Goal: Task Accomplishment & Management: Use online tool/utility

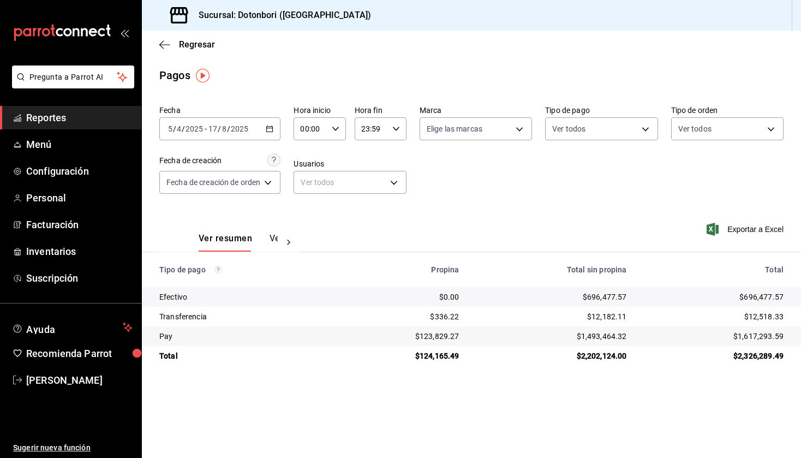
click at [68, 118] on span "Reportes" at bounding box center [79, 117] width 106 height 15
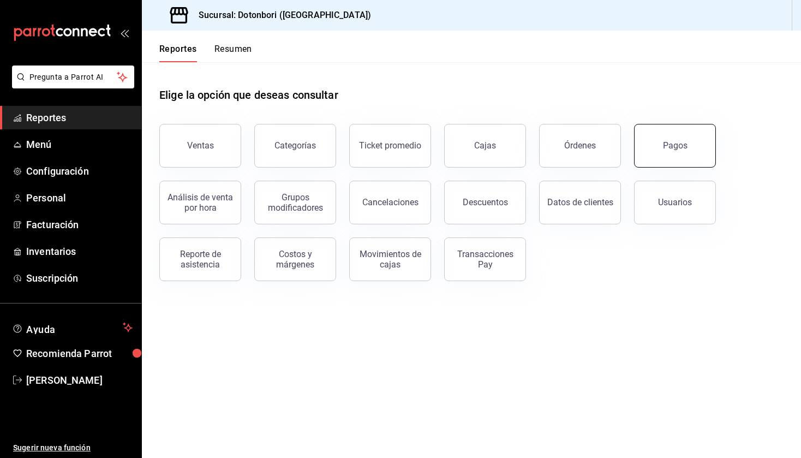
click at [661, 152] on button "Pagos" at bounding box center [675, 146] width 82 height 44
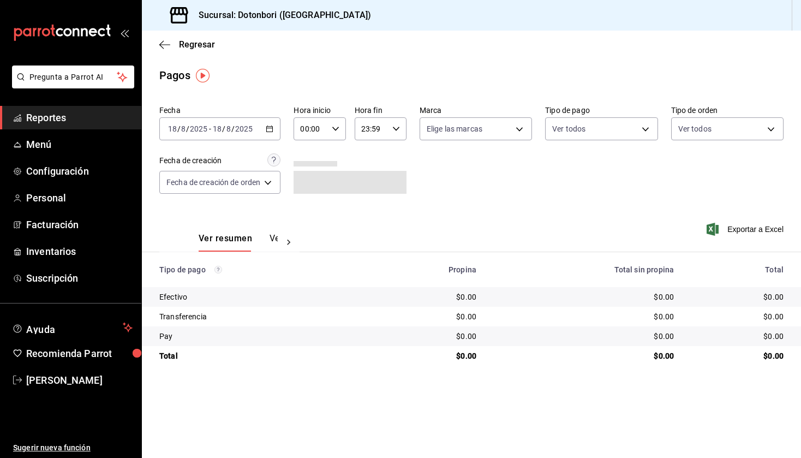
click at [271, 130] on icon "button" at bounding box center [270, 129] width 8 height 8
click at [273, 130] on icon "button" at bounding box center [270, 129] width 8 height 8
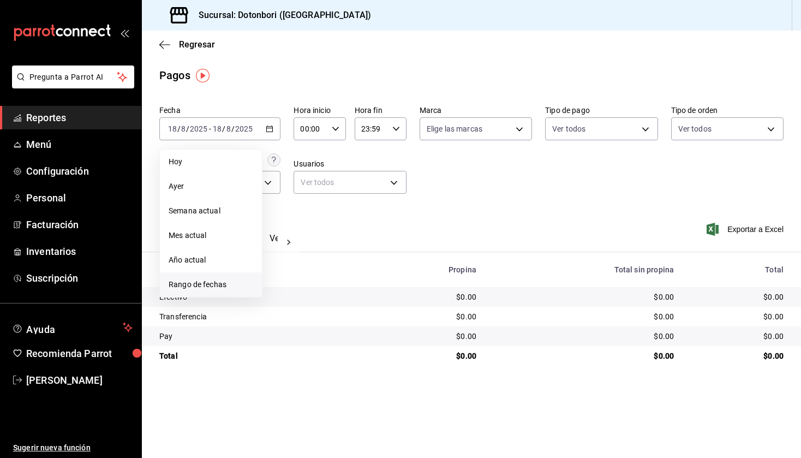
click at [207, 285] on span "Rango de fechas" at bounding box center [211, 284] width 85 height 11
click at [384, 176] on div "agosto de 2025 lun mar [PERSON_NAME] vie sáb dom 28 29 30 31 1 2 3 4 5 6 7 8 9 …" at bounding box center [342, 234] width 161 height 171
click at [382, 171] on icon "button" at bounding box center [382, 168] width 13 height 13
click at [382, 171] on icon "button" at bounding box center [382, 170] width 13 height 13
click at [382, 171] on icon "button" at bounding box center [382, 168] width 13 height 13
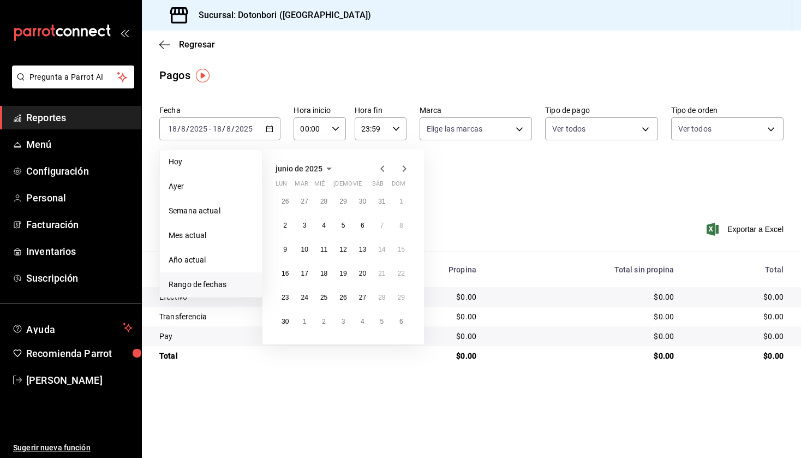
click at [382, 171] on icon "button" at bounding box center [382, 168] width 13 height 13
click at [380, 201] on abbr "5" at bounding box center [382, 201] width 4 height 8
click at [403, 166] on icon "button" at bounding box center [405, 168] width 4 height 7
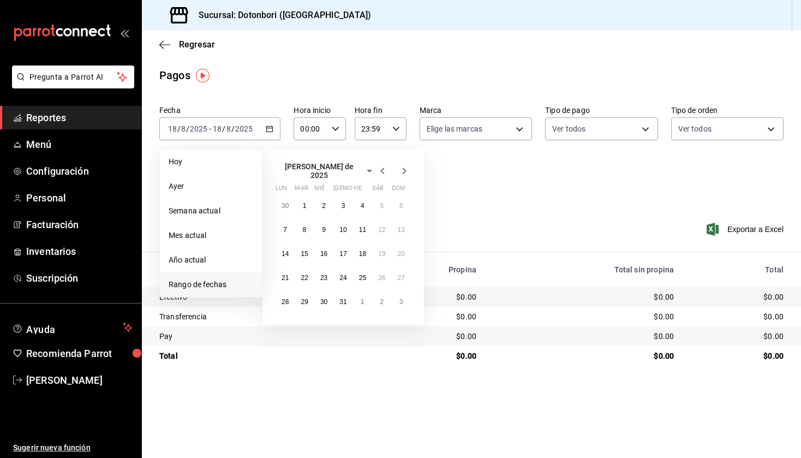
click at [403, 167] on icon "button" at bounding box center [405, 170] width 4 height 7
click at [285, 274] on abbr "18" at bounding box center [284, 273] width 7 height 8
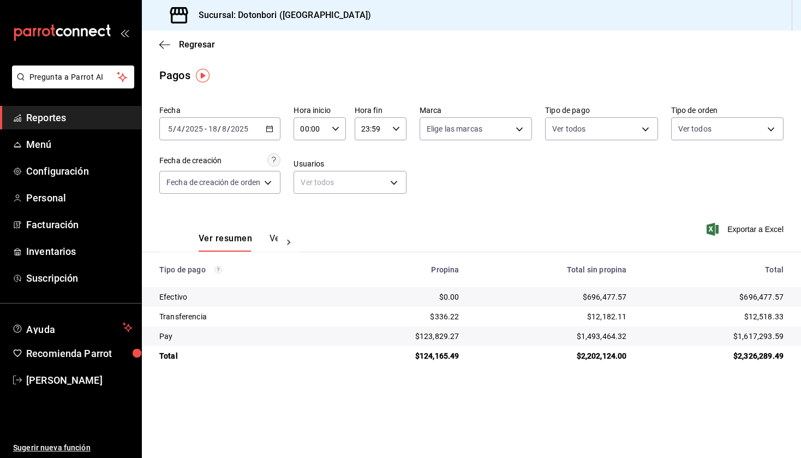
click at [47, 116] on span "Reportes" at bounding box center [79, 117] width 106 height 15
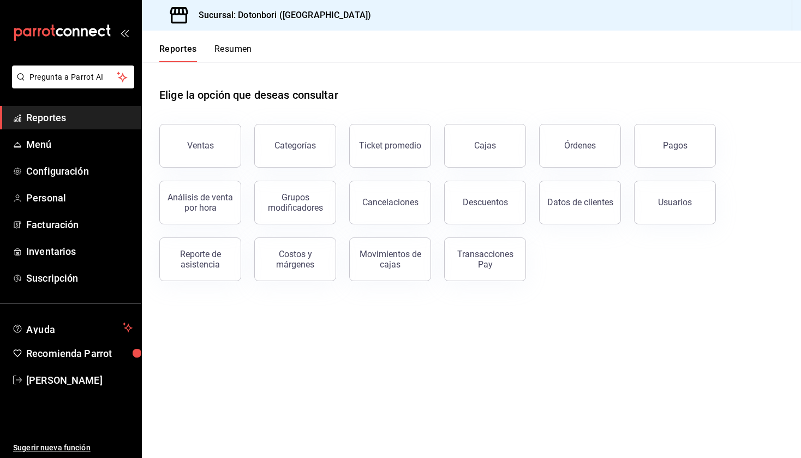
click at [239, 47] on button "Resumen" at bounding box center [233, 53] width 38 height 19
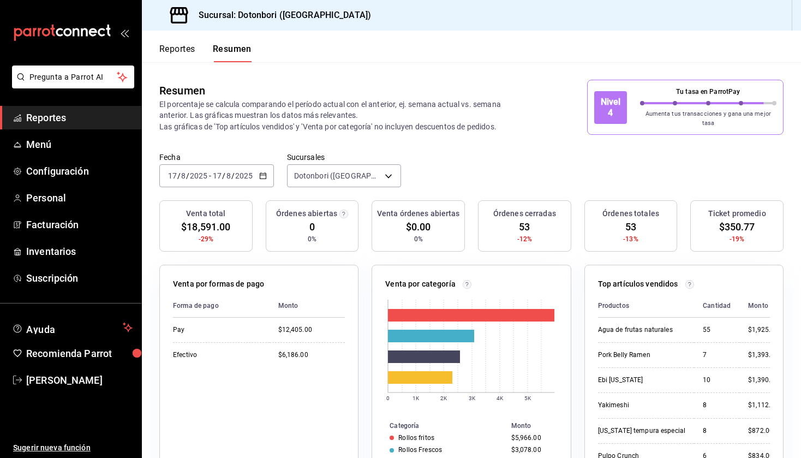
click at [260, 173] on \(Stroke\) "button" at bounding box center [263, 176] width 7 height 6
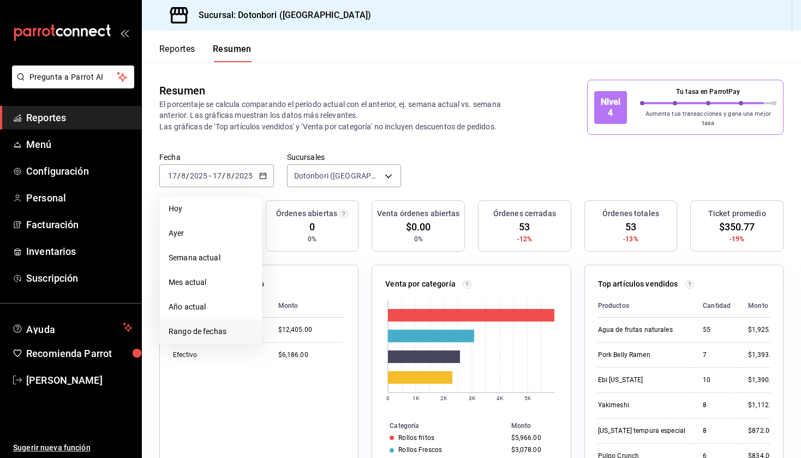
click at [208, 330] on span "Rango de fechas" at bounding box center [211, 331] width 85 height 11
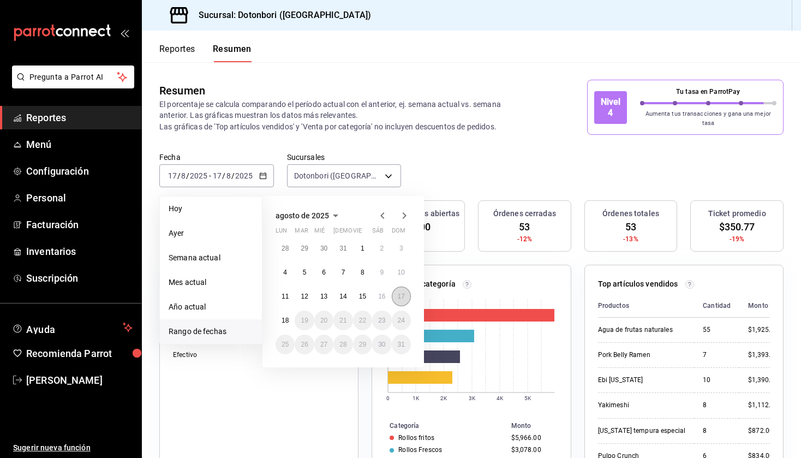
click at [405, 292] on button "17" at bounding box center [401, 296] width 19 height 20
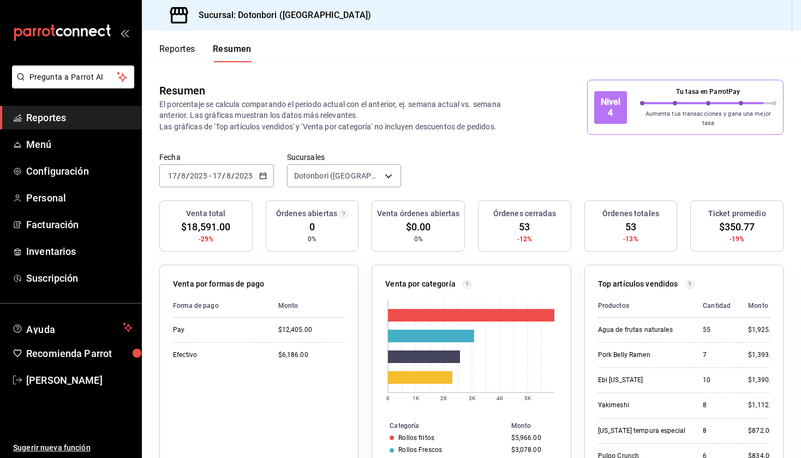
click at [190, 50] on button "Reportes" at bounding box center [177, 53] width 36 height 19
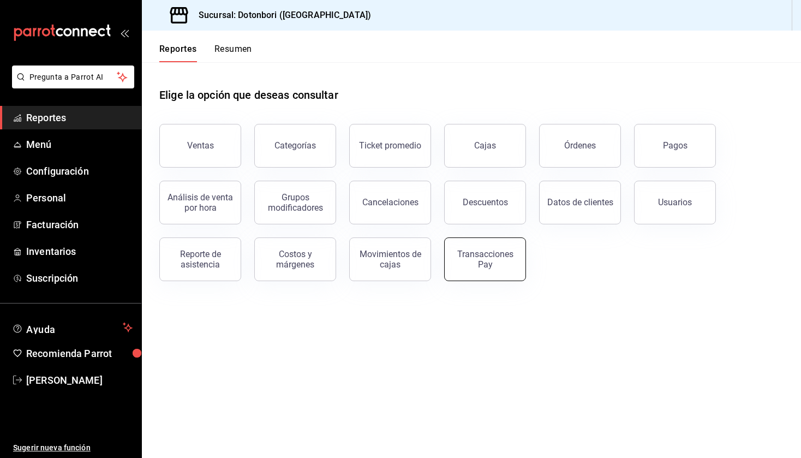
click at [492, 260] on div "Transacciones Pay" at bounding box center [485, 259] width 68 height 21
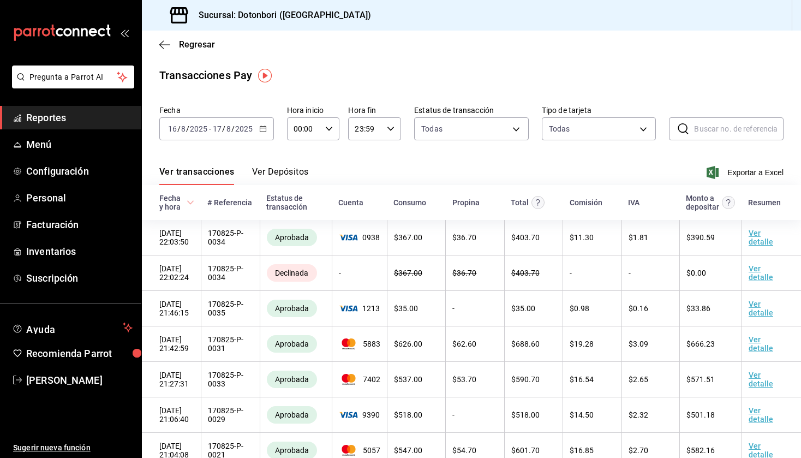
click at [272, 178] on button "Ver Depósitos" at bounding box center [280, 175] width 57 height 19
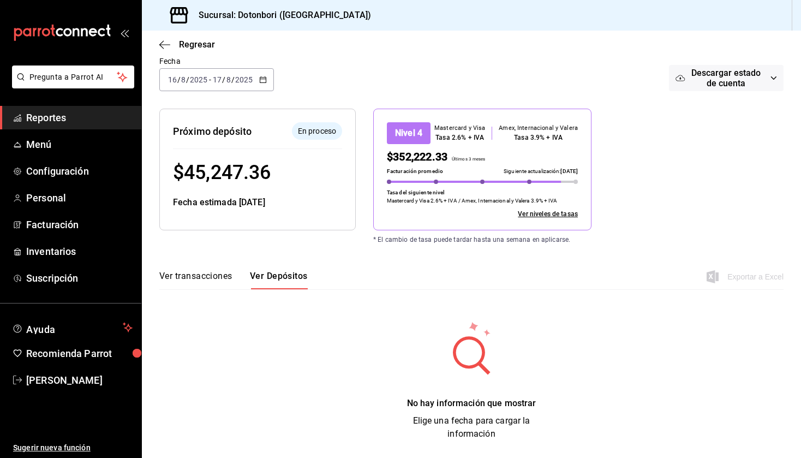
click at [266, 77] on icon "button" at bounding box center [263, 80] width 8 height 8
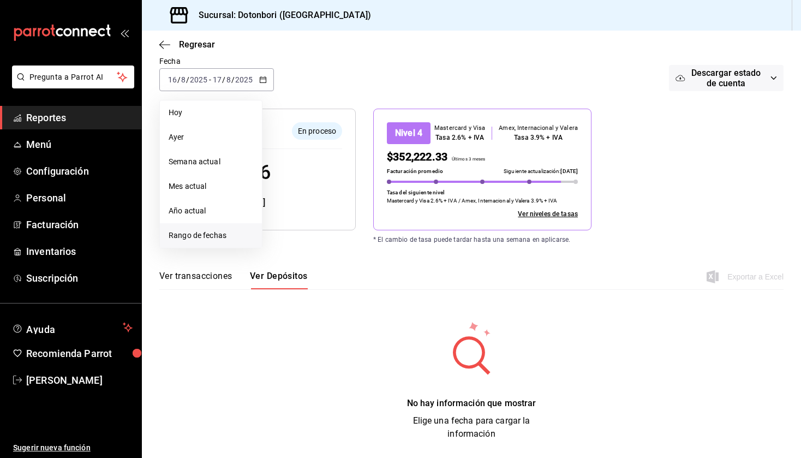
click at [218, 232] on span "Rango de fechas" at bounding box center [211, 235] width 85 height 11
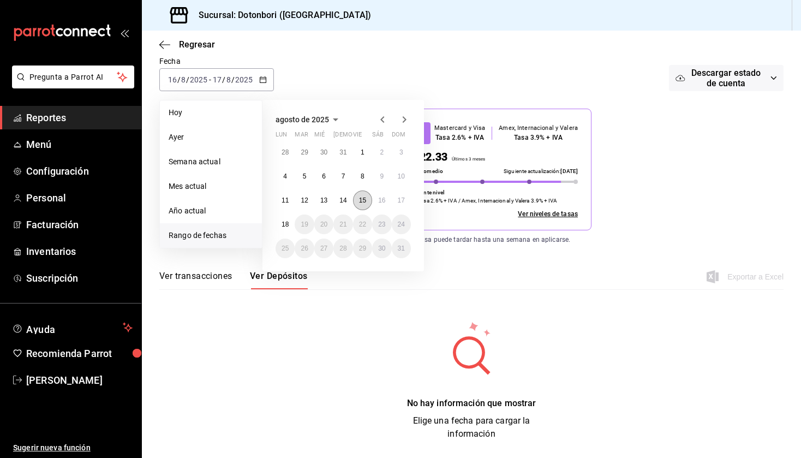
click at [366, 205] on button "15" at bounding box center [362, 200] width 19 height 20
click at [402, 203] on abbr "17" at bounding box center [401, 200] width 7 height 8
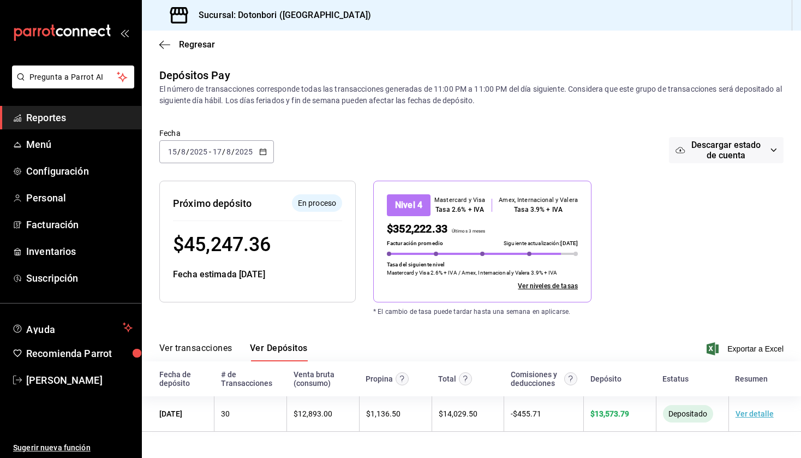
click at [263, 151] on \(Stroke\) "button" at bounding box center [263, 151] width 6 height 1
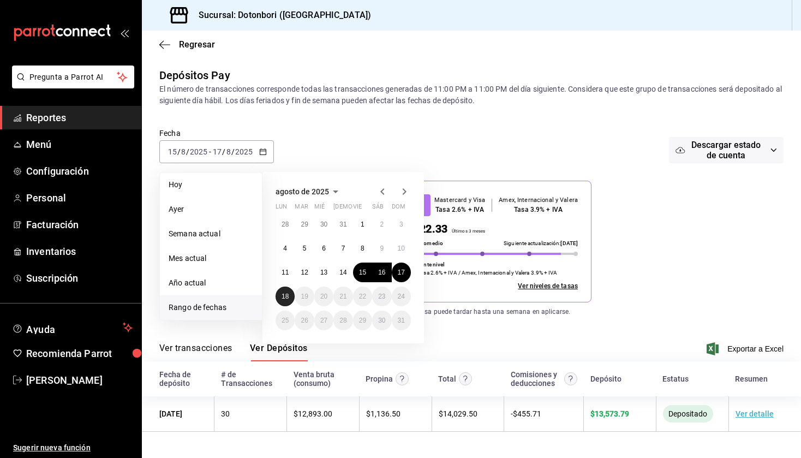
click at [287, 295] on abbr "18" at bounding box center [284, 296] width 7 height 8
click at [360, 113] on div "Depósitos Pay El número de transacciones corresponde todas las transacciones ge…" at bounding box center [471, 249] width 659 height 364
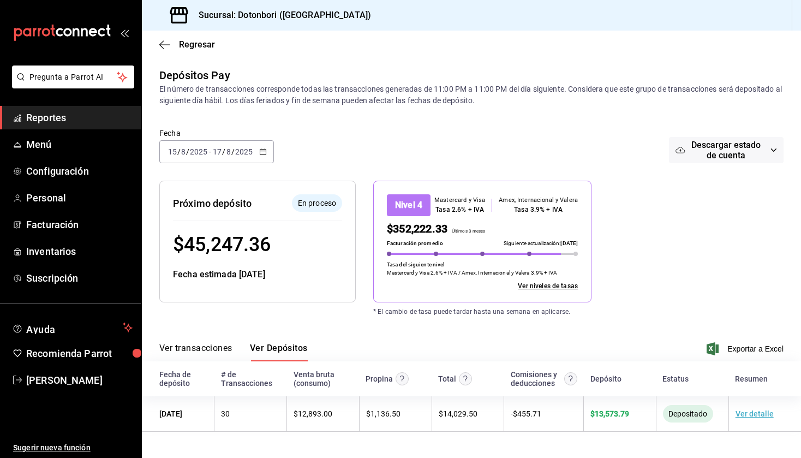
click at [226, 349] on button "Ver transacciones" at bounding box center [195, 352] width 73 height 19
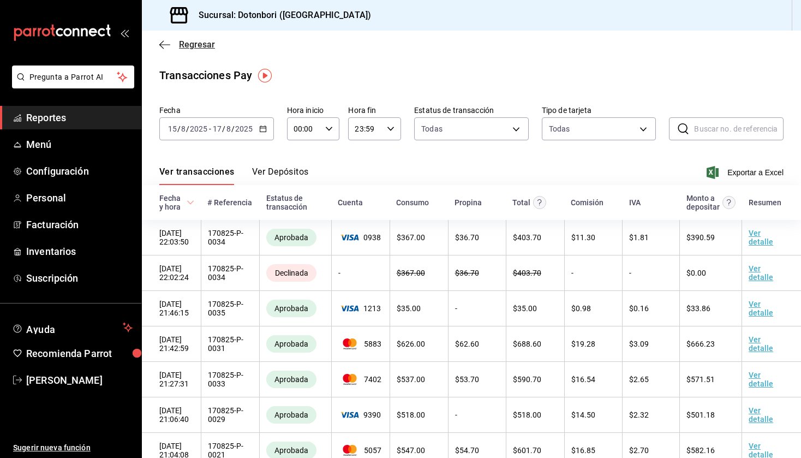
click at [163, 44] on icon "button" at bounding box center [164, 44] width 11 height 1
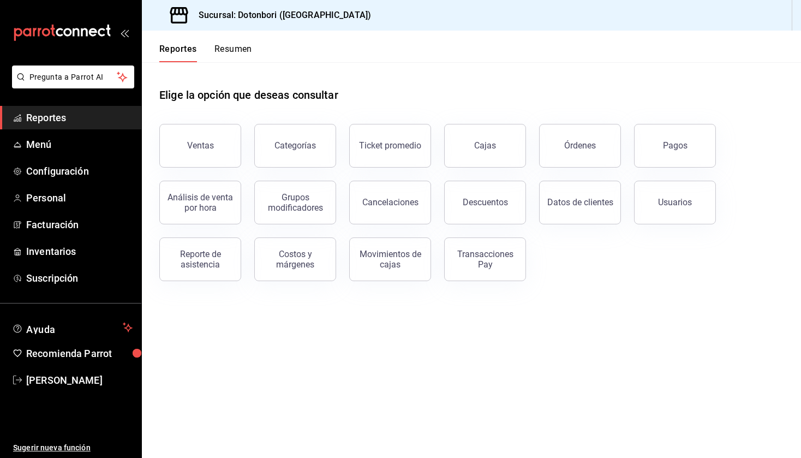
click at [237, 49] on button "Resumen" at bounding box center [233, 53] width 38 height 19
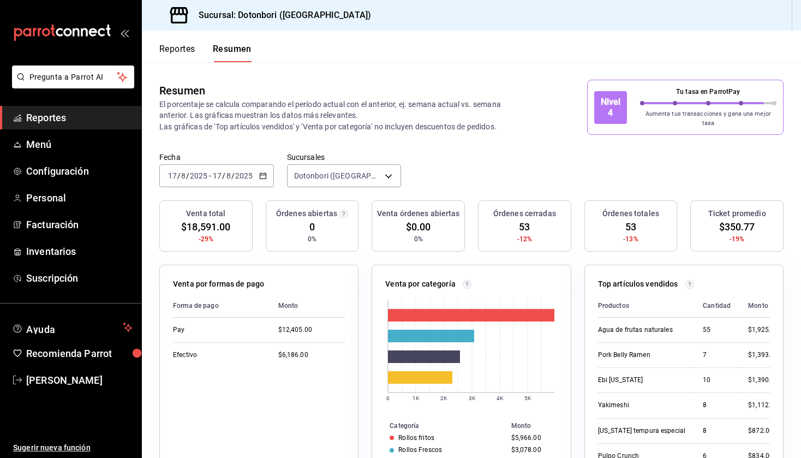
click at [191, 49] on button "Reportes" at bounding box center [177, 53] width 36 height 19
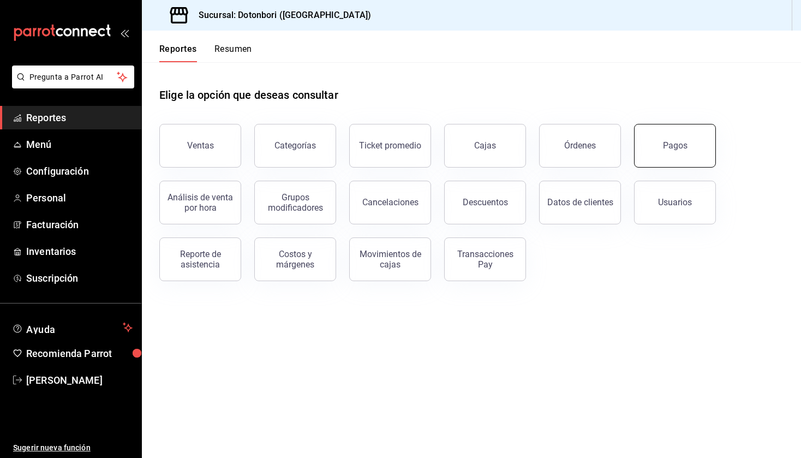
click at [685, 159] on button "Pagos" at bounding box center [675, 146] width 82 height 44
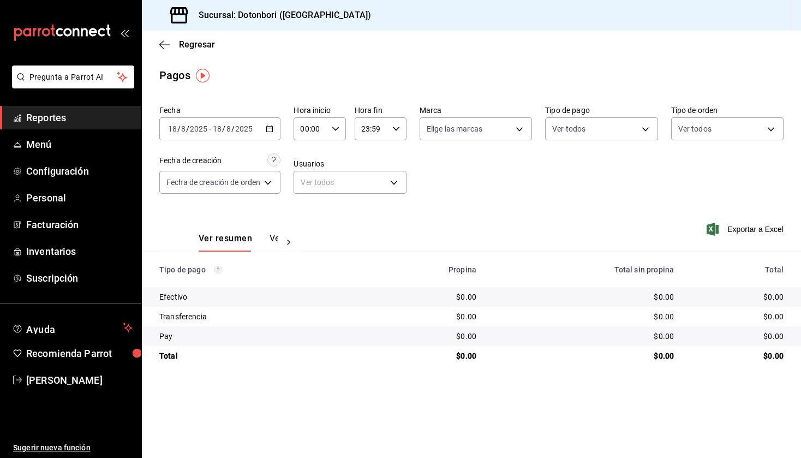
click at [273, 129] on icon "button" at bounding box center [270, 129] width 8 height 8
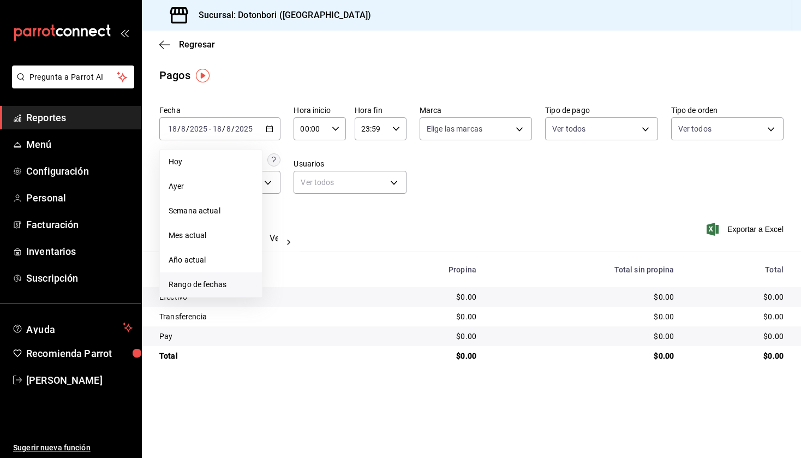
click at [213, 278] on li "Rango de fechas" at bounding box center [211, 284] width 102 height 25
click at [382, 165] on icon "button" at bounding box center [382, 168] width 13 height 13
click at [304, 206] on button "1" at bounding box center [304, 206] width 19 height 20
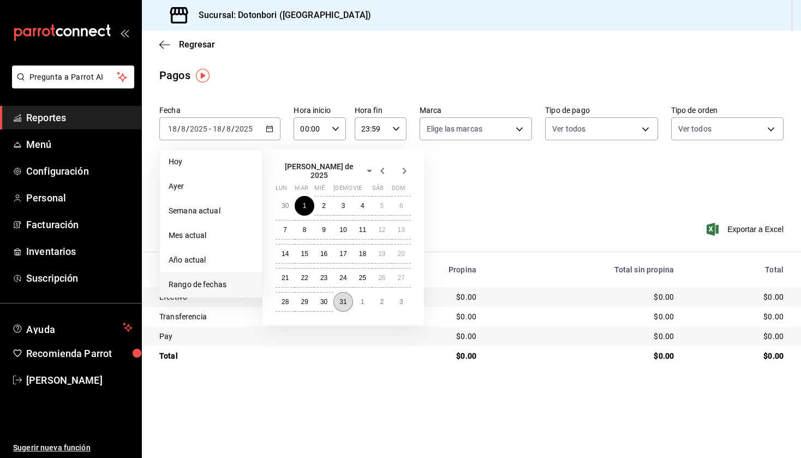
click at [345, 292] on button "31" at bounding box center [342, 302] width 19 height 20
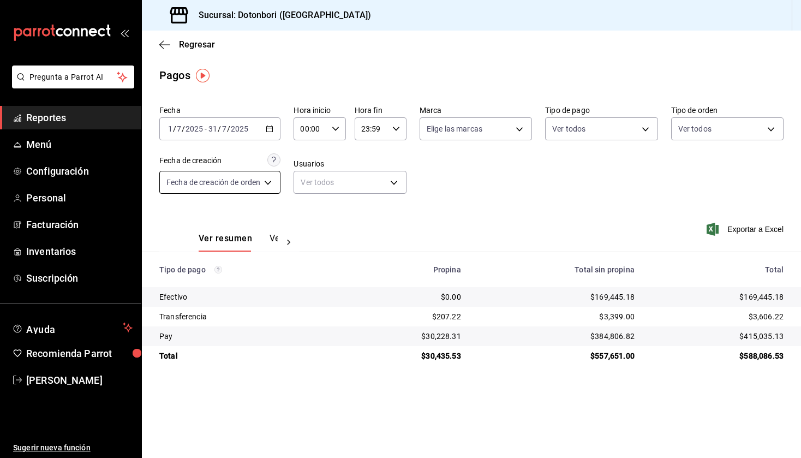
click at [273, 184] on body "Pregunta a Parrot AI Reportes Menú Configuración Personal Facturación Inventari…" at bounding box center [400, 229] width 801 height 458
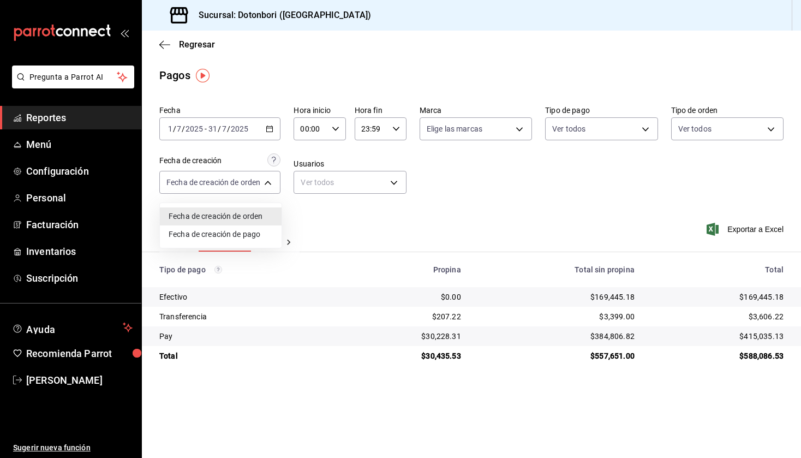
click at [320, 225] on div at bounding box center [400, 229] width 801 height 458
click at [275, 237] on button "Ver pagos" at bounding box center [289, 242] width 41 height 19
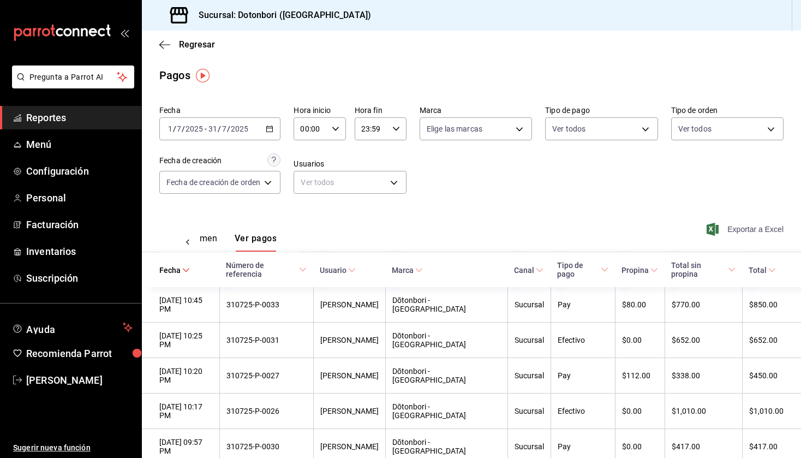
click at [752, 228] on span "Exportar a Excel" at bounding box center [746, 229] width 75 height 13
click at [272, 133] on div "[DATE] [DATE] - [DATE] [DATE]" at bounding box center [219, 128] width 121 height 23
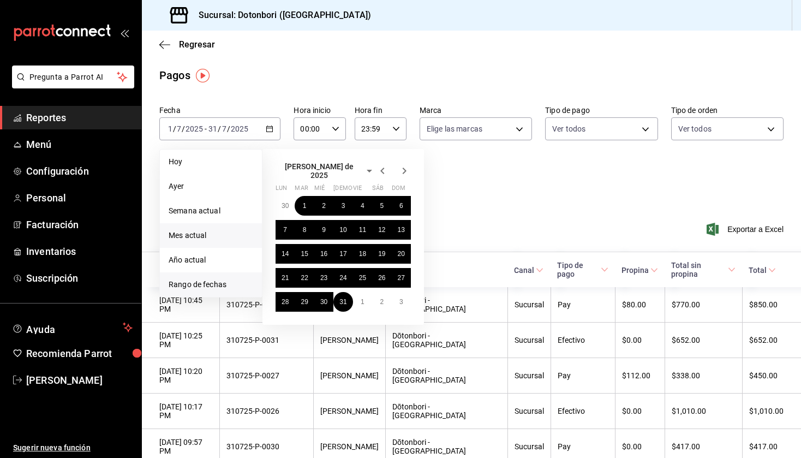
click at [197, 237] on span "Mes actual" at bounding box center [211, 235] width 85 height 11
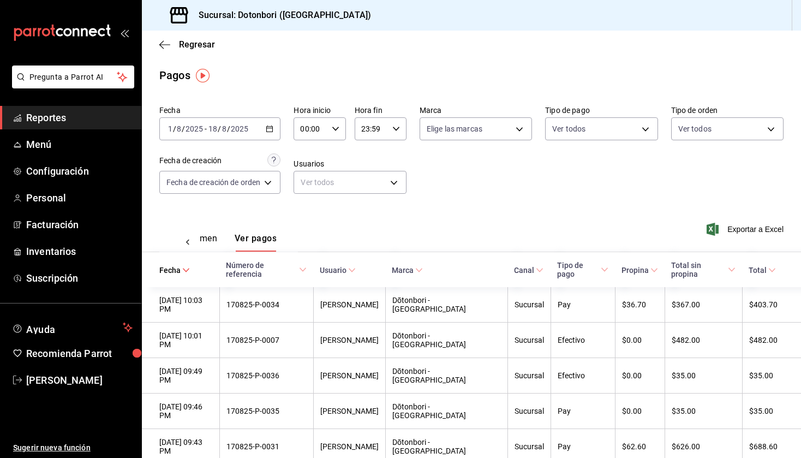
click at [213, 238] on button "Ver resumen" at bounding box center [191, 242] width 51 height 19
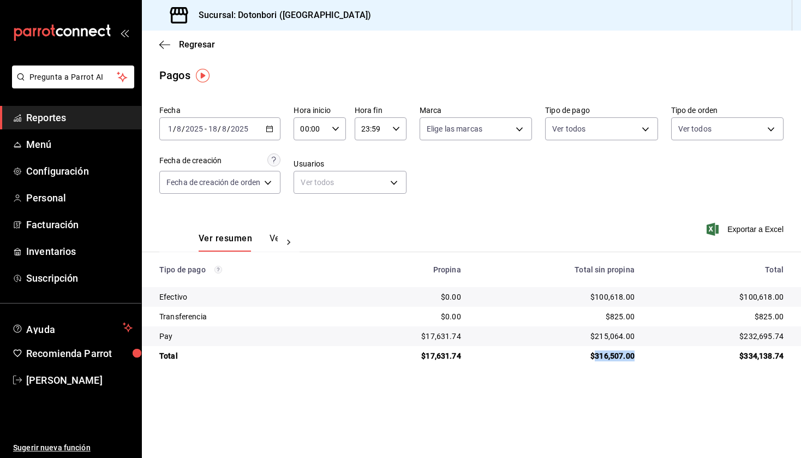
drag, startPoint x: 633, startPoint y: 357, endPoint x: 589, endPoint y: 358, distance: 43.6
click at [589, 358] on td "$316,507.00" at bounding box center [556, 356] width 173 height 20
copy div "316,507.00"
click at [343, 247] on div "Ver resumen Ver pagos Exportar a Excel" at bounding box center [471, 236] width 659 height 58
click at [219, 383] on main "Regresar Pagos Fecha [DATE] [DATE] - [DATE] [DATE] Hora inicio 00:00 Hora inici…" at bounding box center [471, 244] width 659 height 427
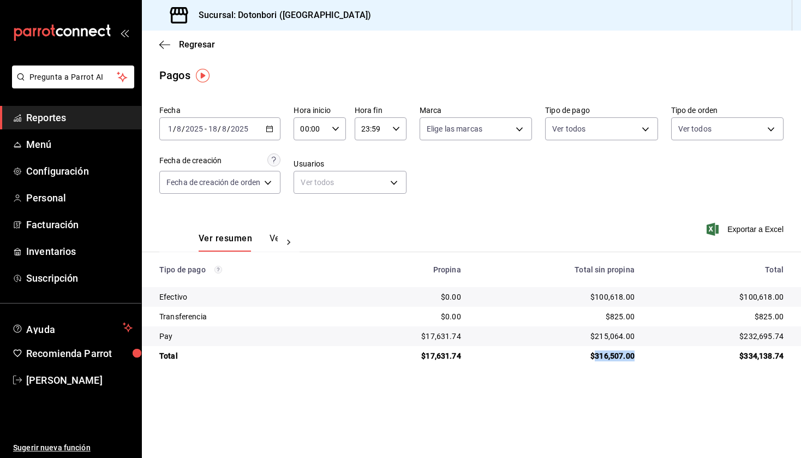
drag, startPoint x: 639, startPoint y: 355, endPoint x: 590, endPoint y: 358, distance: 49.2
click at [590, 358] on td "$316,507.00" at bounding box center [556, 356] width 173 height 20
copy div "316,507.00"
click at [273, 126] on icon "button" at bounding box center [270, 129] width 8 height 8
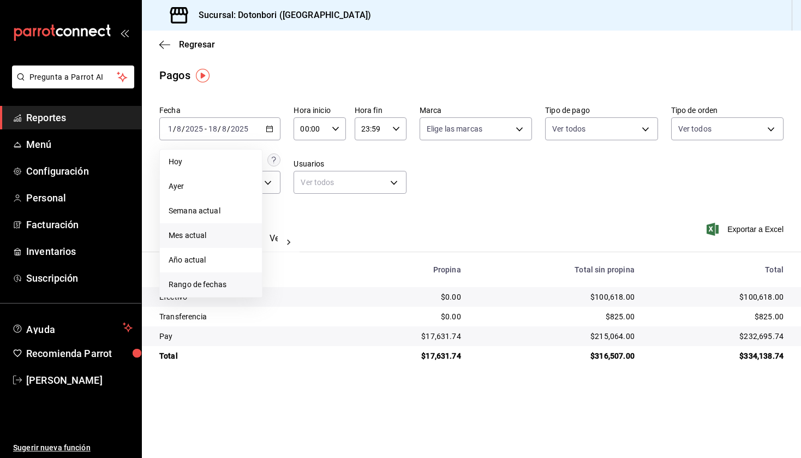
click at [227, 281] on span "Rango de fechas" at bounding box center [211, 284] width 85 height 11
click at [478, 212] on div "Ver resumen Ver pagos Exportar a Excel" at bounding box center [471, 236] width 659 height 58
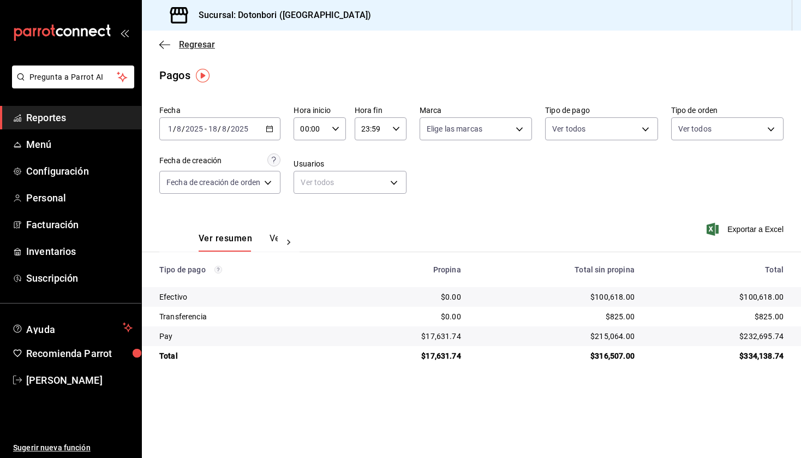
click at [166, 46] on icon "button" at bounding box center [164, 45] width 11 height 10
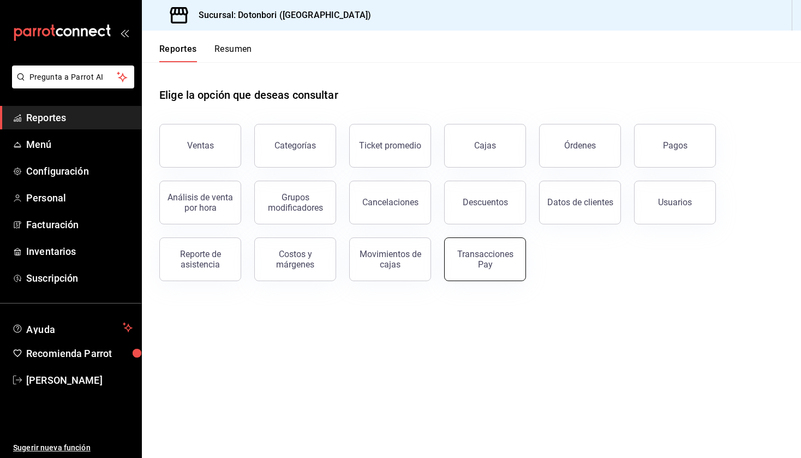
click at [496, 260] on div "Transacciones Pay" at bounding box center [485, 259] width 68 height 21
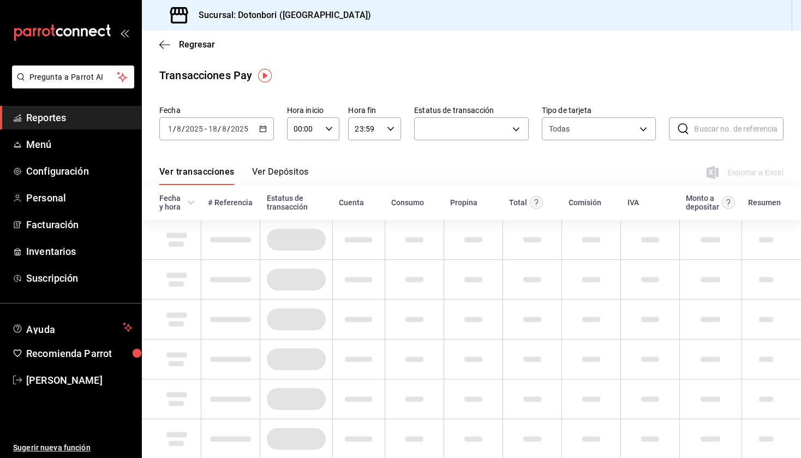
click at [267, 131] on div "[DATE] [DATE] - [DATE] [DATE]" at bounding box center [216, 128] width 115 height 23
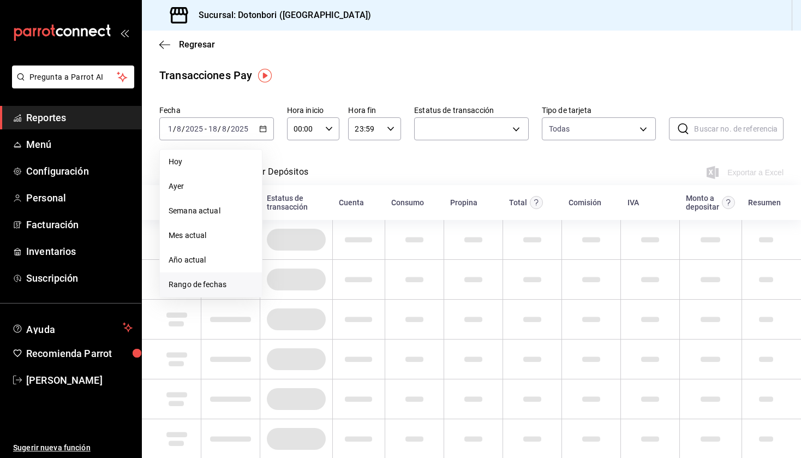
click at [219, 283] on span "Rango de fechas" at bounding box center [211, 284] width 85 height 11
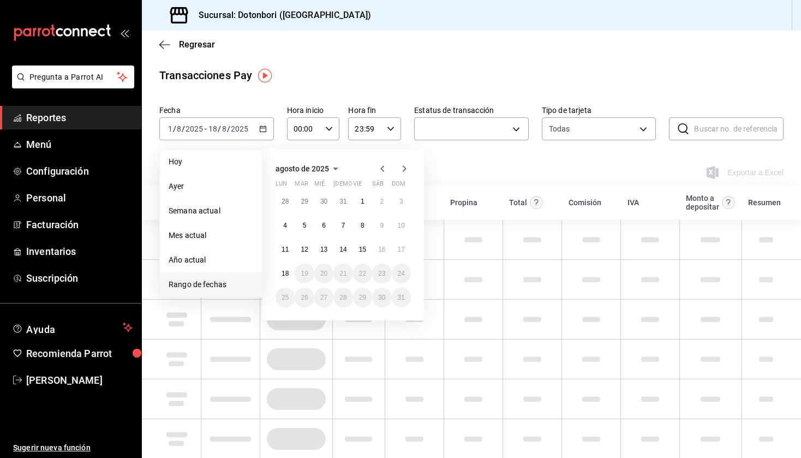
click at [385, 169] on icon "button" at bounding box center [382, 168] width 13 height 13
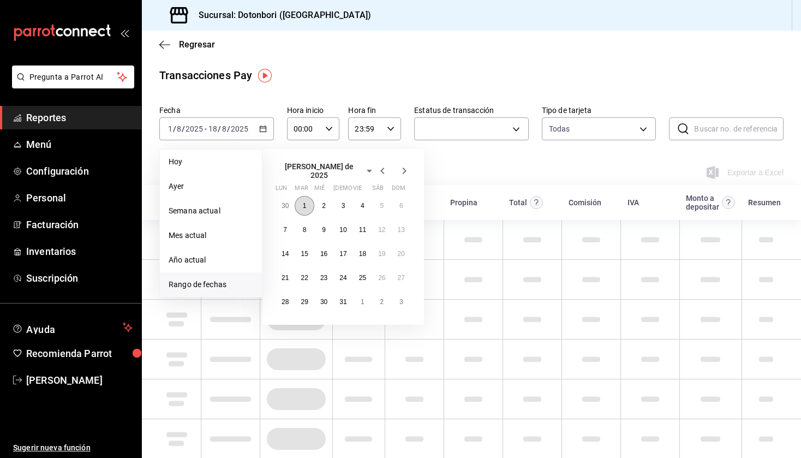
click at [305, 202] on abbr "1" at bounding box center [305, 206] width 4 height 8
click at [344, 299] on abbr "31" at bounding box center [342, 302] width 7 height 8
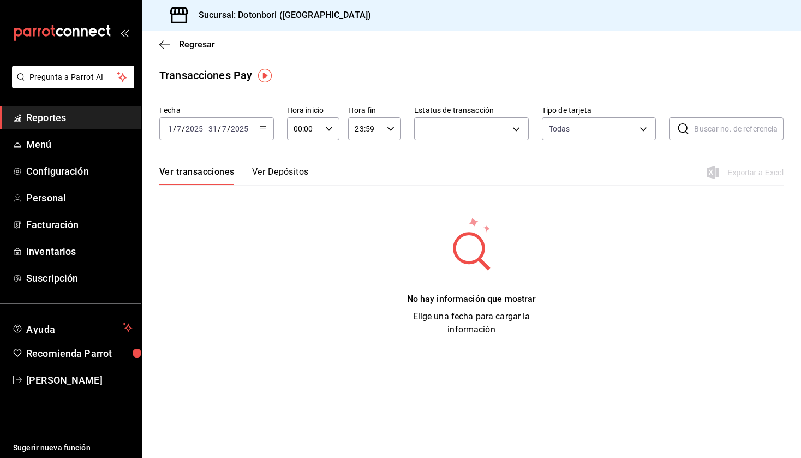
click at [278, 166] on button "Ver Depósitos" at bounding box center [280, 175] width 57 height 19
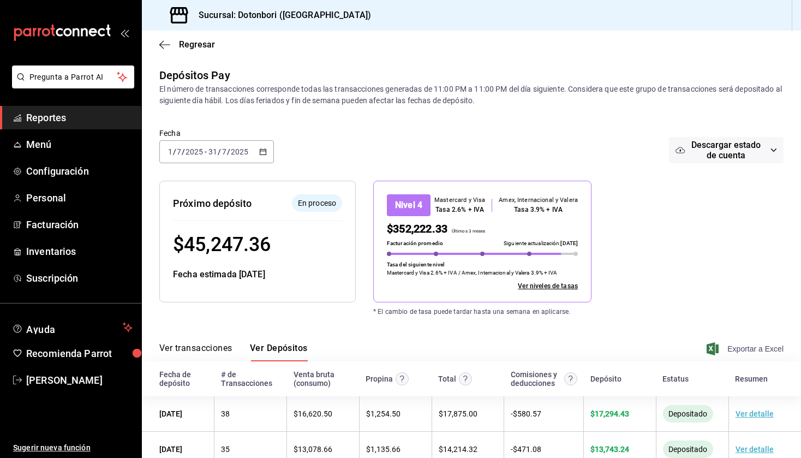
click at [739, 348] on span "Exportar a Excel" at bounding box center [746, 348] width 75 height 13
click at [265, 151] on icon "button" at bounding box center [263, 152] width 8 height 8
